Goal: Task Accomplishment & Management: Complete application form

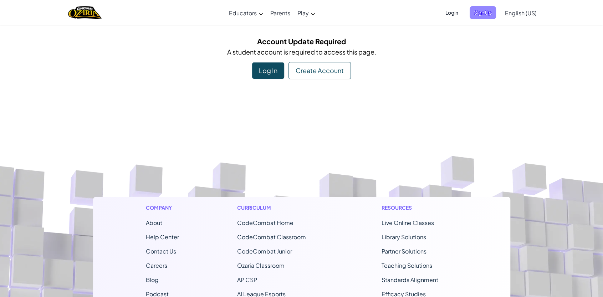
click at [492, 9] on span "Sign Up" at bounding box center [483, 12] width 26 height 13
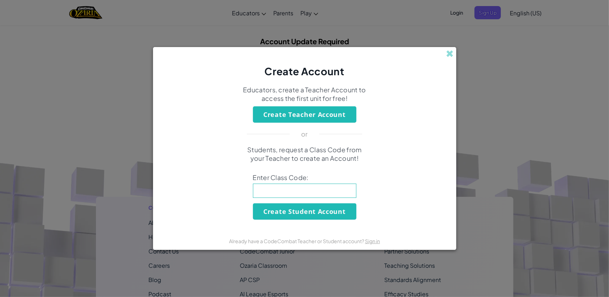
click at [312, 192] on input at bounding box center [304, 191] width 103 height 14
type input "DryRestMean"
click button "Create Student Account" at bounding box center [304, 211] width 103 height 16
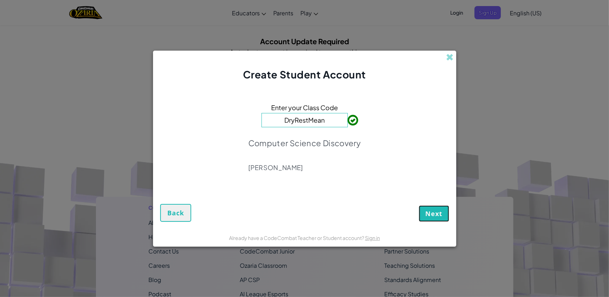
click at [445, 206] on button "Next" at bounding box center [434, 213] width 30 height 16
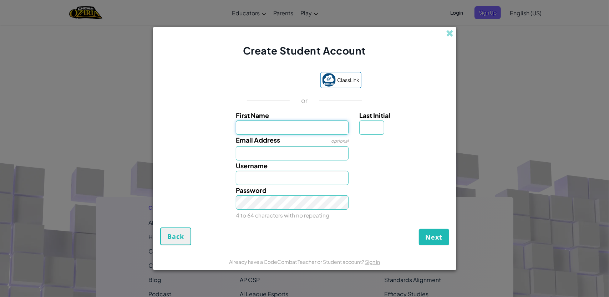
click at [322, 127] on input "First Name" at bounding box center [292, 128] width 113 height 14
type input "victoria"
type input "Victoria"
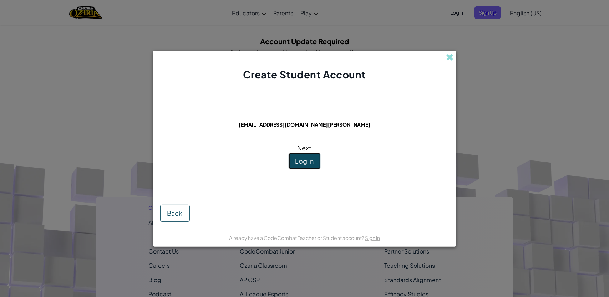
click at [307, 155] on button "Log In" at bounding box center [305, 161] width 32 height 16
